Goal: Information Seeking & Learning: Learn about a topic

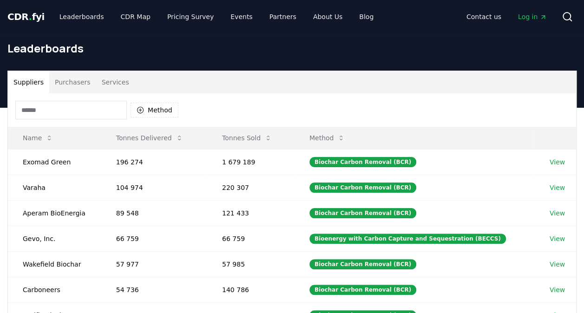
drag, startPoint x: 158, startPoint y: 37, endPoint x: 146, endPoint y: 33, distance: 12.4
click at [158, 37] on div "Leaderboards" at bounding box center [292, 51] width 584 height 37
click at [138, 20] on link "CDR Map" at bounding box center [135, 16] width 45 height 17
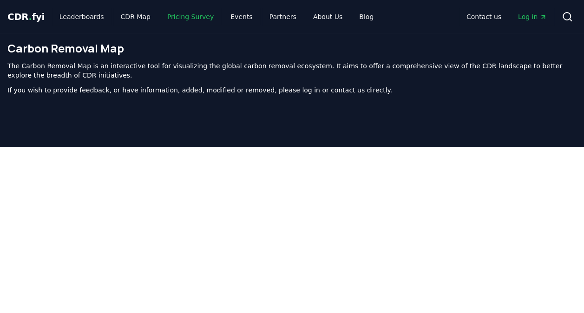
click at [173, 20] on link "Pricing Survey" at bounding box center [190, 16] width 61 height 17
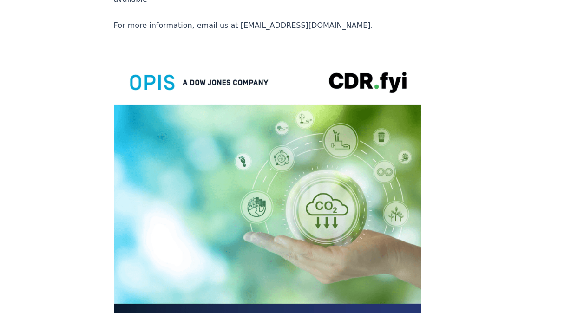
scroll to position [2092, 0]
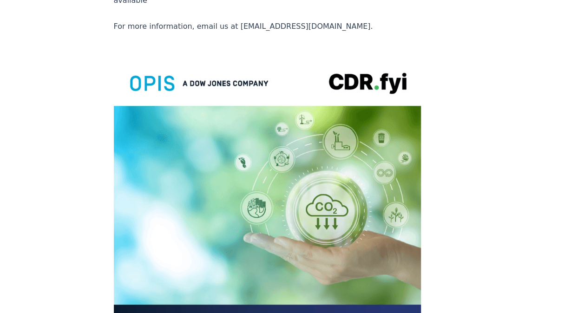
click at [284, 84] on img at bounding box center [268, 255] width 308 height 401
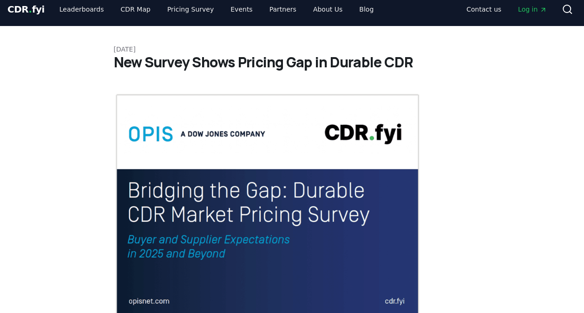
scroll to position [0, 0]
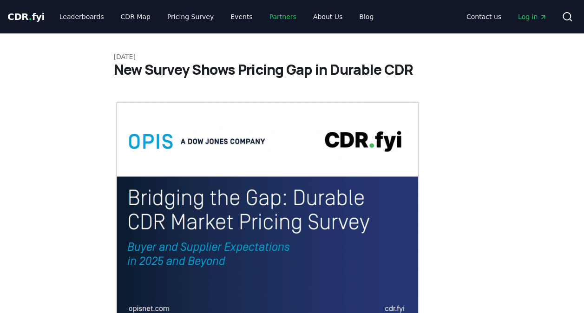
click at [264, 18] on link "Partners" at bounding box center [283, 16] width 42 height 17
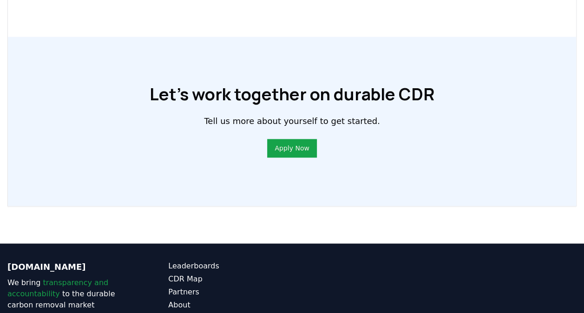
scroll to position [762, 0]
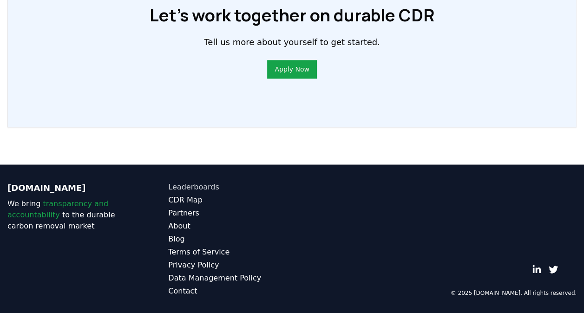
click at [208, 187] on link "Leaderboards" at bounding box center [230, 186] width 124 height 11
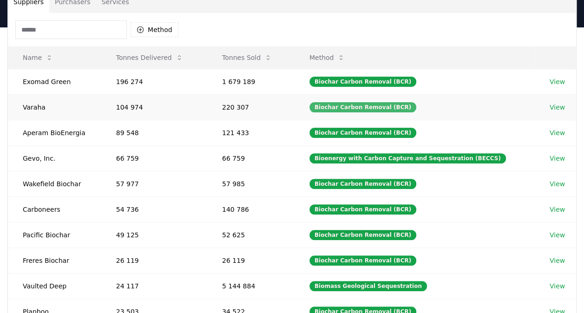
scroll to position [46, 0]
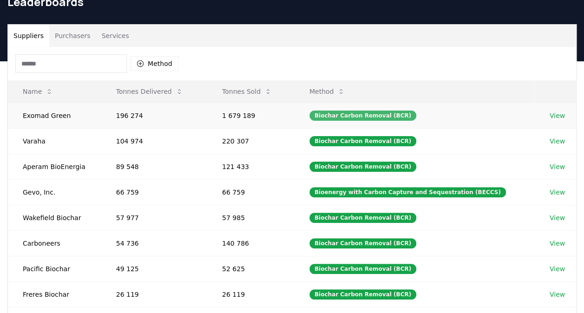
click at [394, 115] on div "Biochar Carbon Removal (BCR)" at bounding box center [363, 116] width 107 height 10
click at [555, 119] on link "View" at bounding box center [557, 115] width 15 height 9
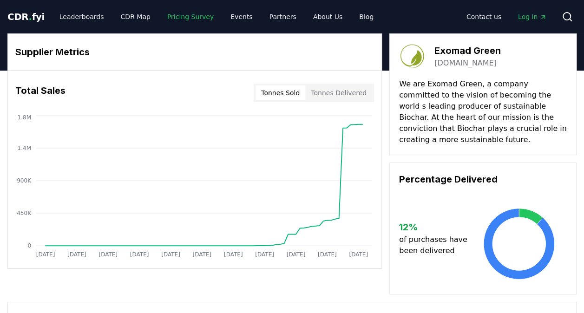
click at [179, 14] on link "Pricing Survey" at bounding box center [190, 16] width 61 height 17
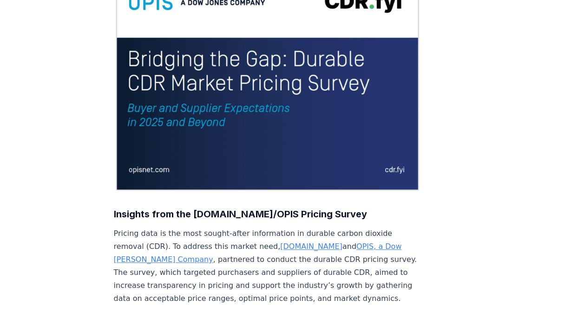
scroll to position [186, 0]
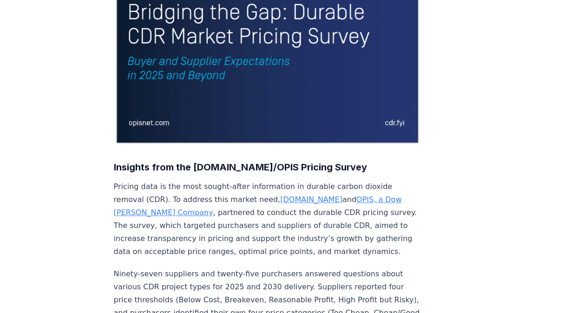
click at [238, 95] on img at bounding box center [268, 29] width 308 height 231
click at [203, 54] on img at bounding box center [268, 29] width 308 height 231
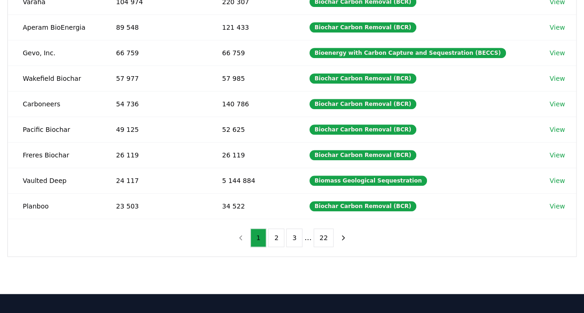
scroll to position [310, 0]
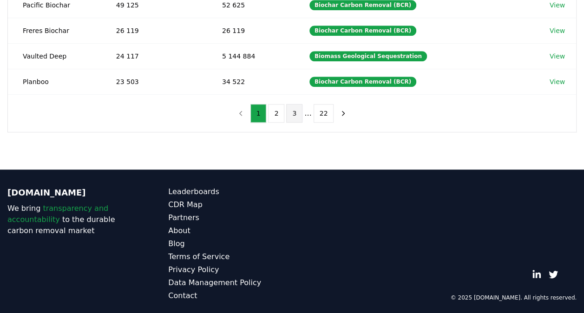
click at [297, 112] on button "3" at bounding box center [294, 113] width 16 height 19
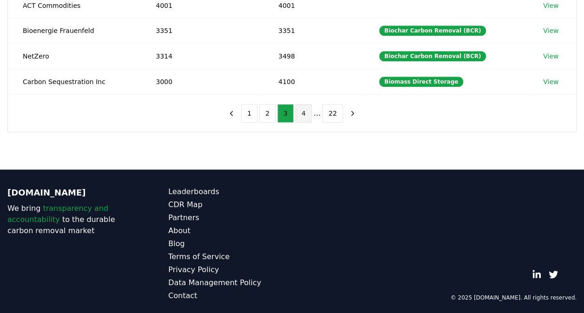
click at [304, 112] on button "4" at bounding box center [304, 113] width 16 height 19
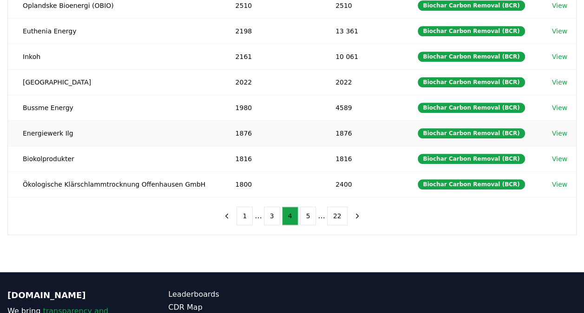
scroll to position [217, 0]
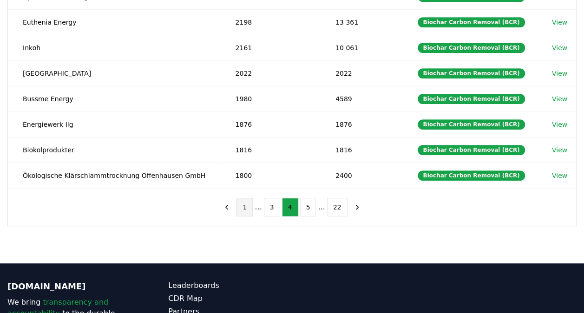
click at [250, 203] on button "1" at bounding box center [245, 207] width 16 height 19
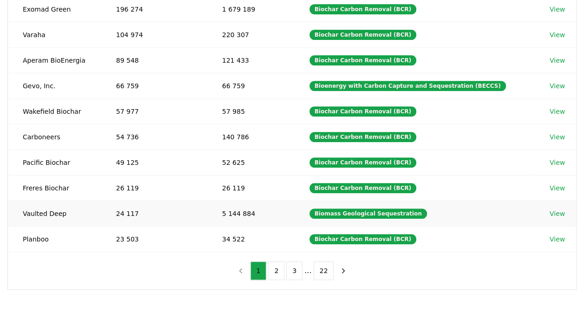
scroll to position [170, 0]
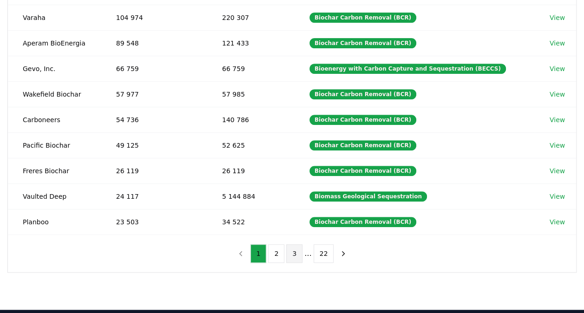
click at [297, 254] on button "3" at bounding box center [294, 253] width 16 height 19
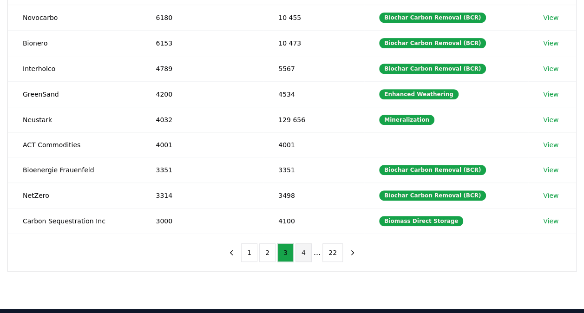
click at [304, 253] on button "4" at bounding box center [304, 253] width 16 height 19
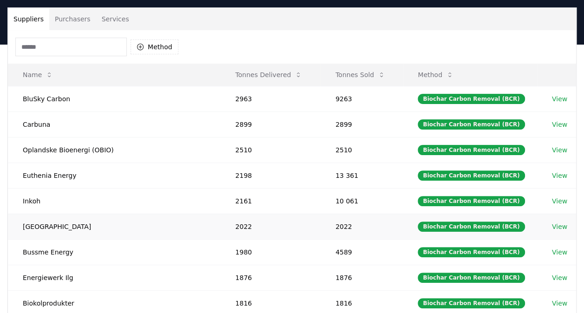
scroll to position [77, 0]
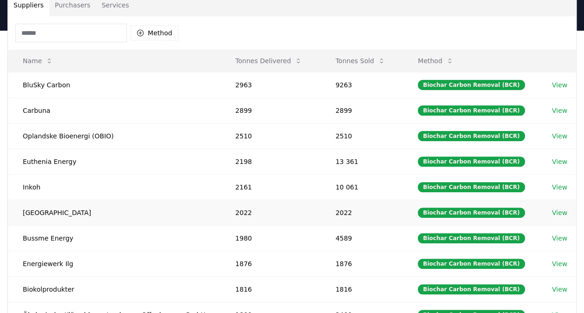
click at [46, 208] on td "Nordgau" at bounding box center [114, 213] width 212 height 26
click at [558, 214] on link "View" at bounding box center [559, 212] width 15 height 9
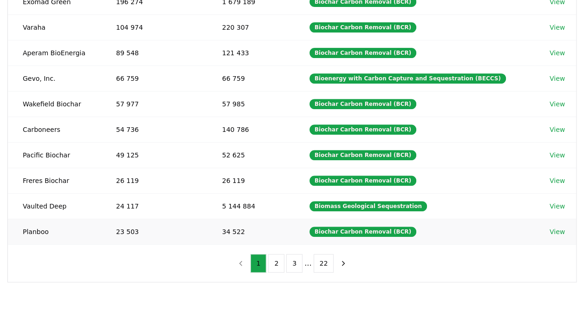
scroll to position [310, 0]
